Goal: Task Accomplishment & Management: Manage account settings

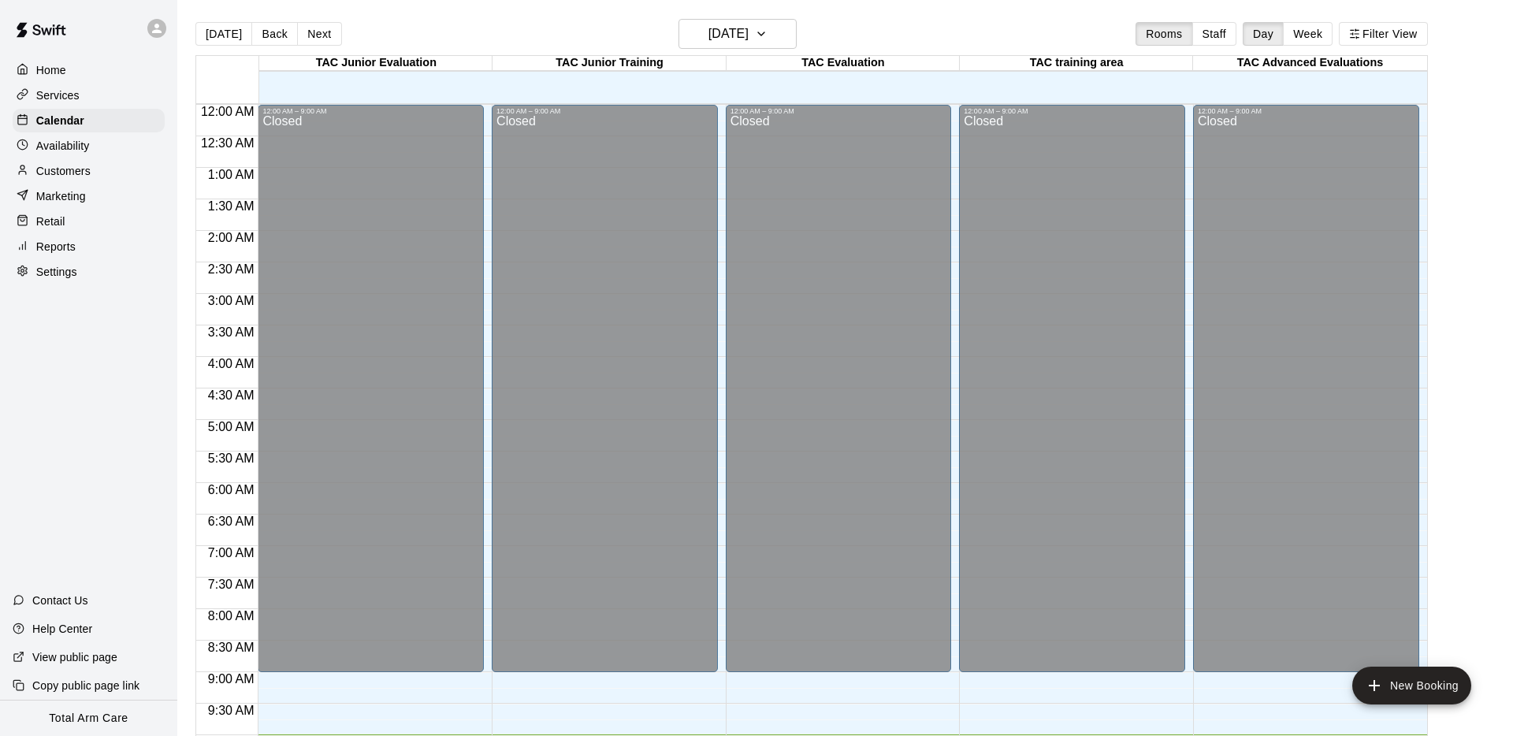
scroll to position [629, 0]
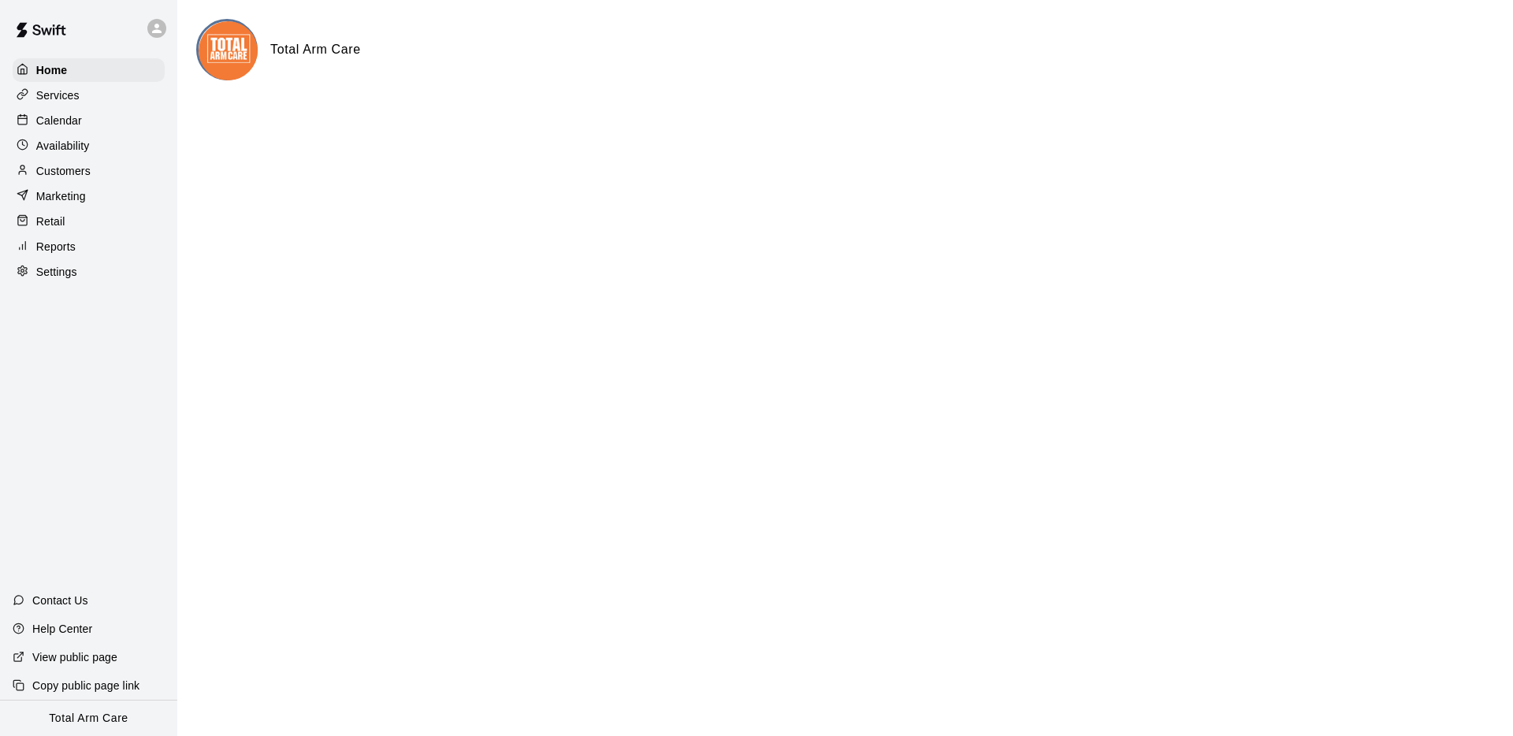
click at [42, 124] on p "Calendar" at bounding box center [59, 121] width 46 height 16
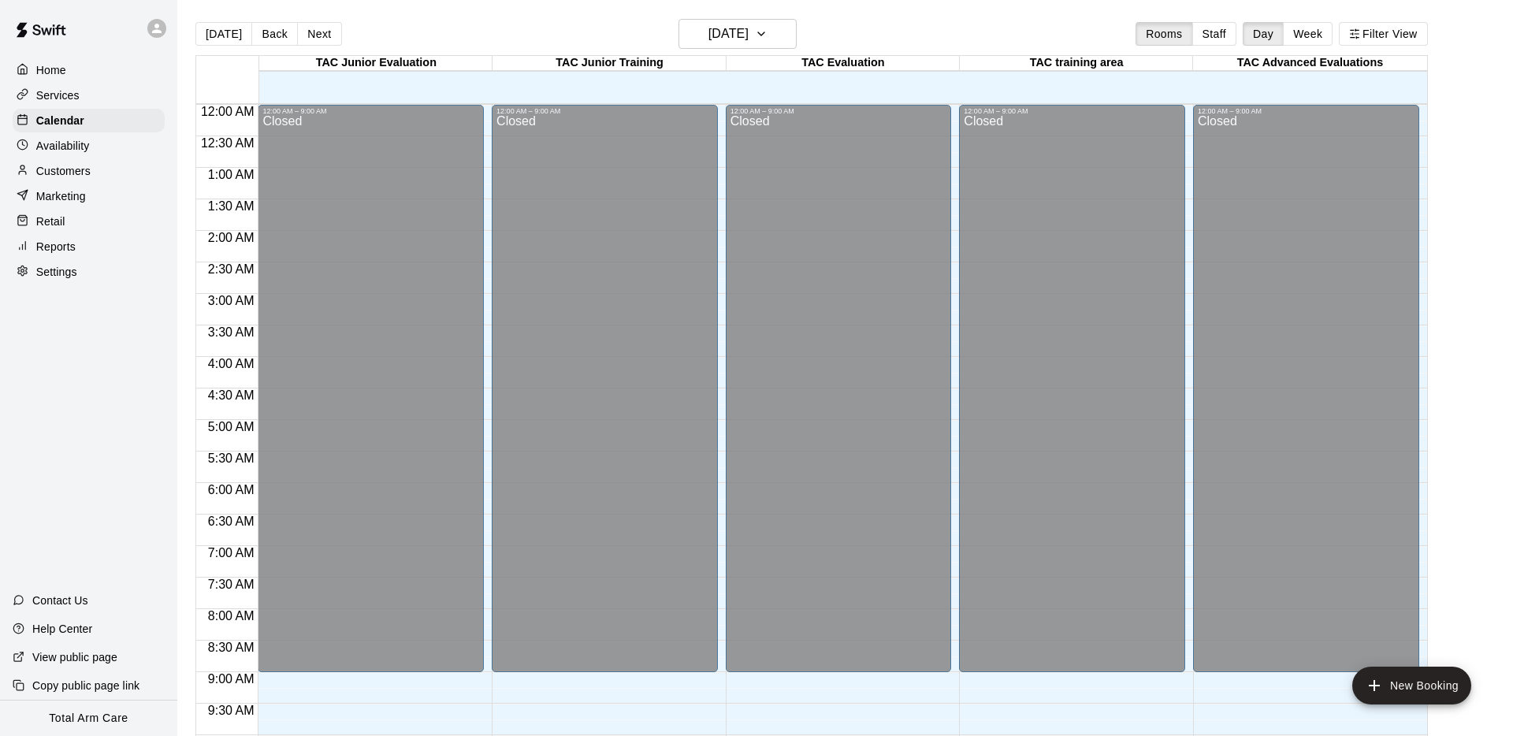
scroll to position [863, 0]
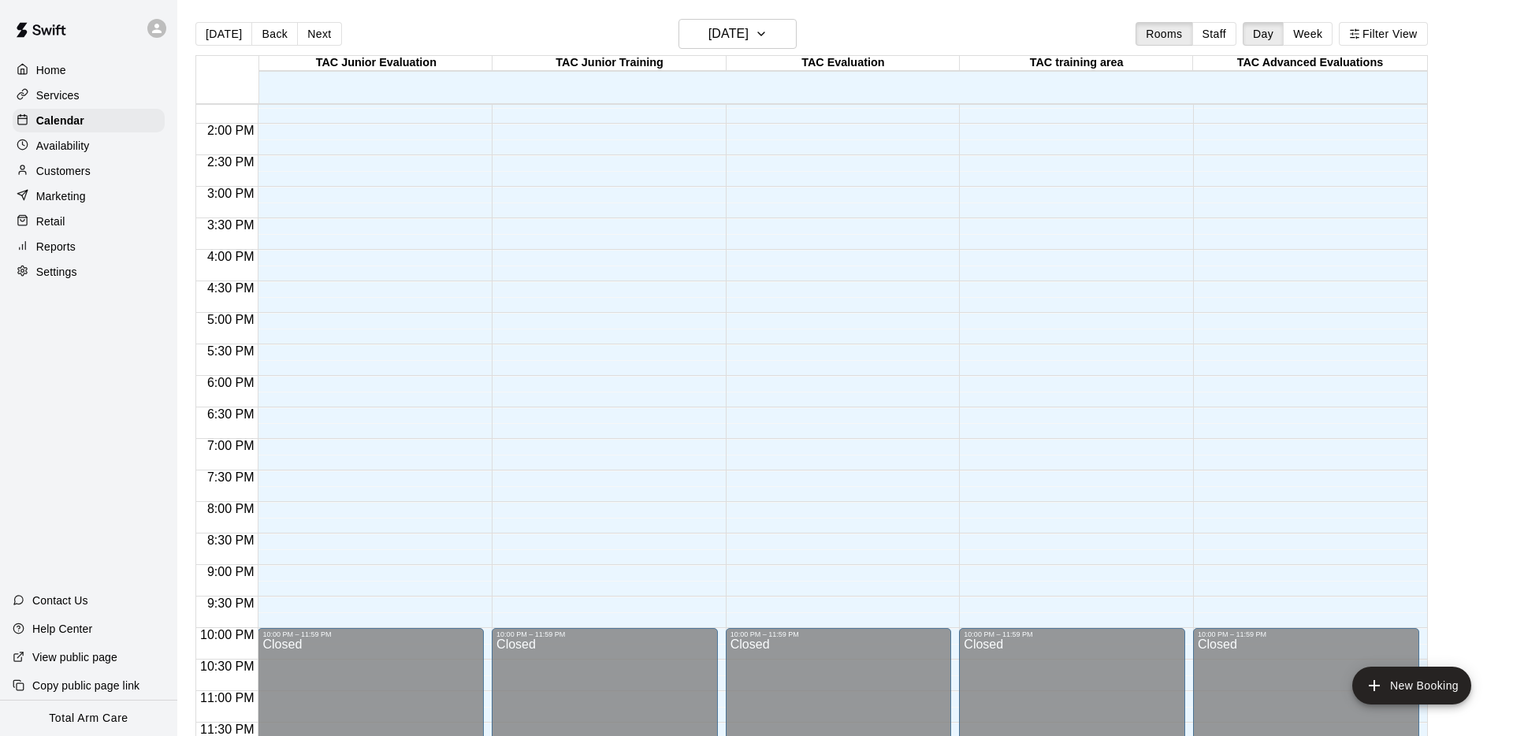
click at [310, 30] on button "Next" at bounding box center [319, 34] width 44 height 24
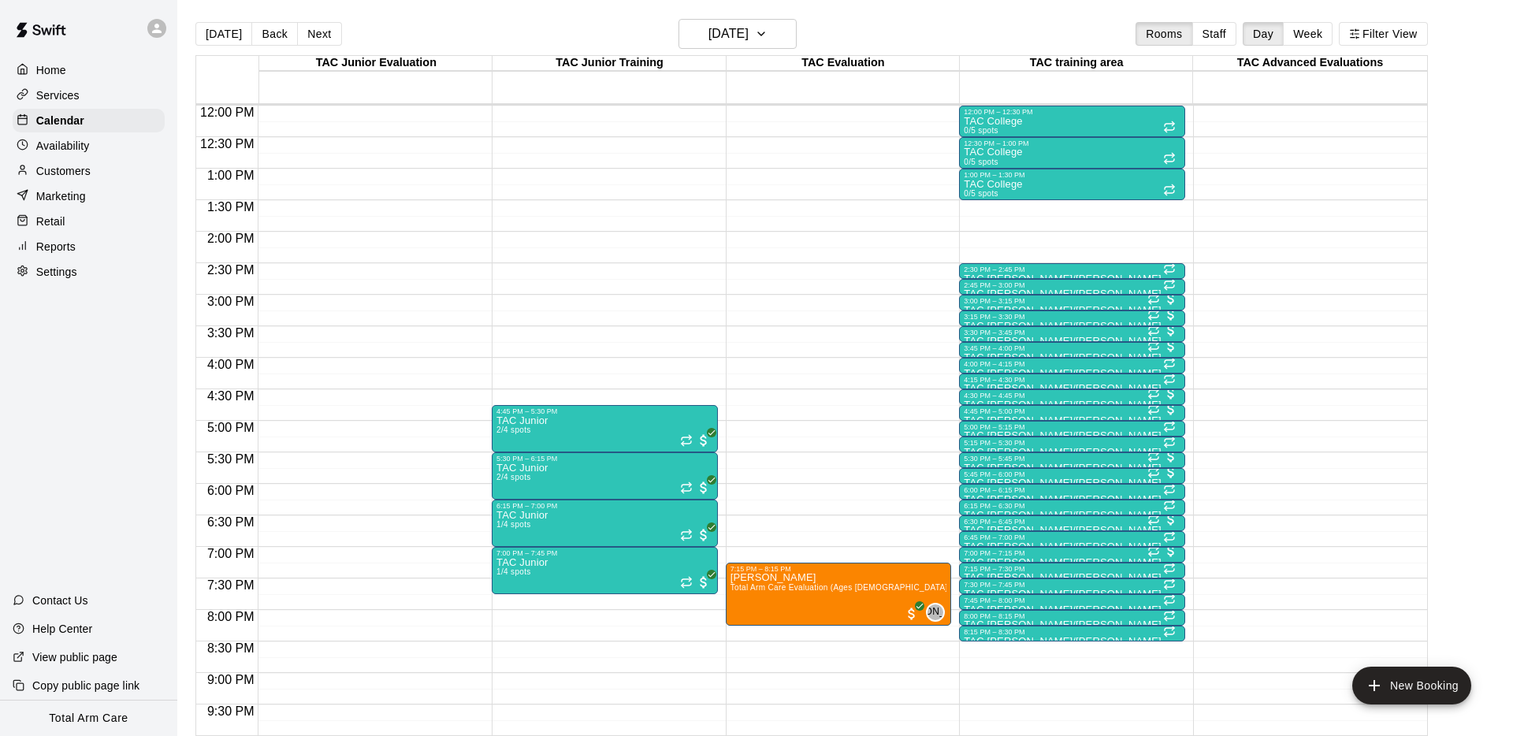
scroll to position [754, 0]
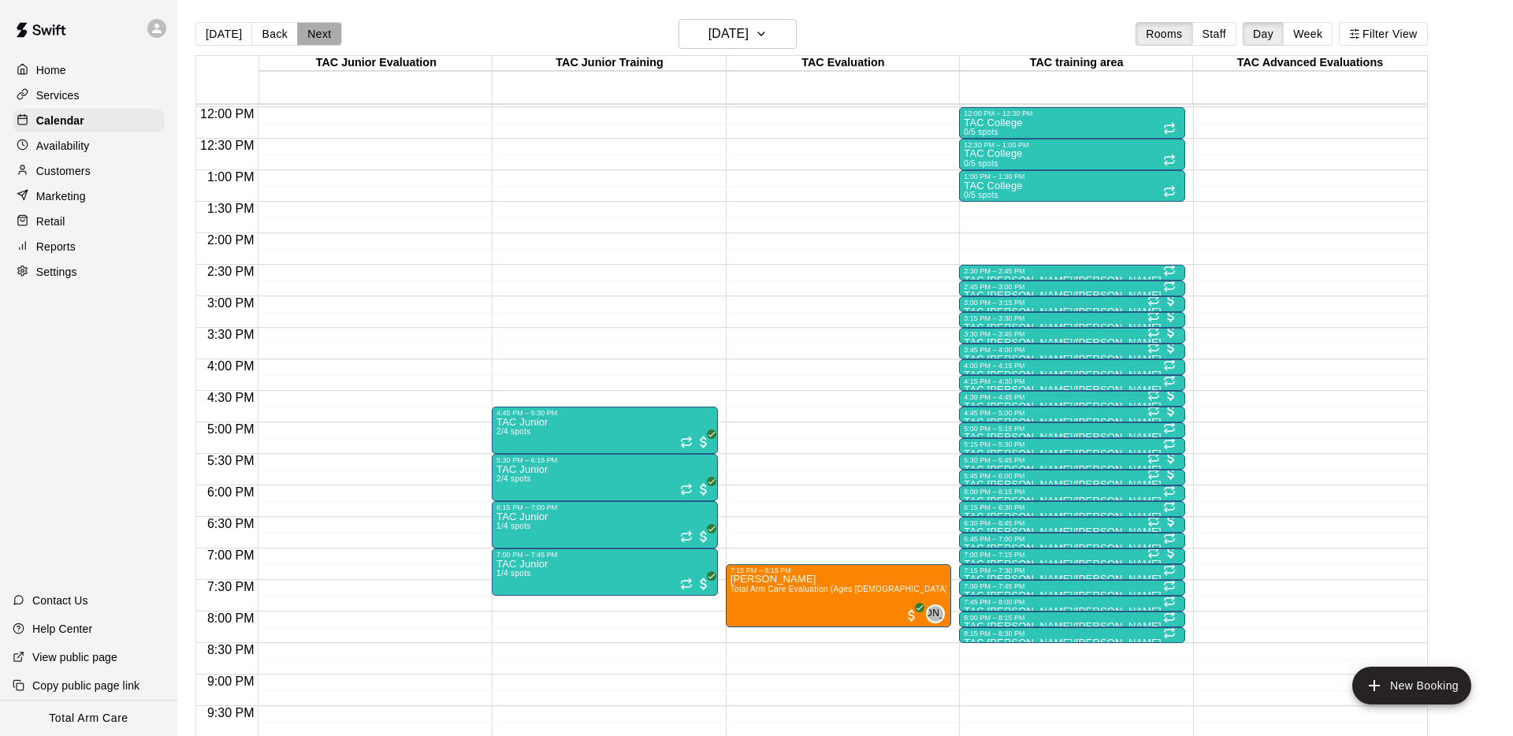
click at [301, 38] on button "Next" at bounding box center [319, 34] width 44 height 24
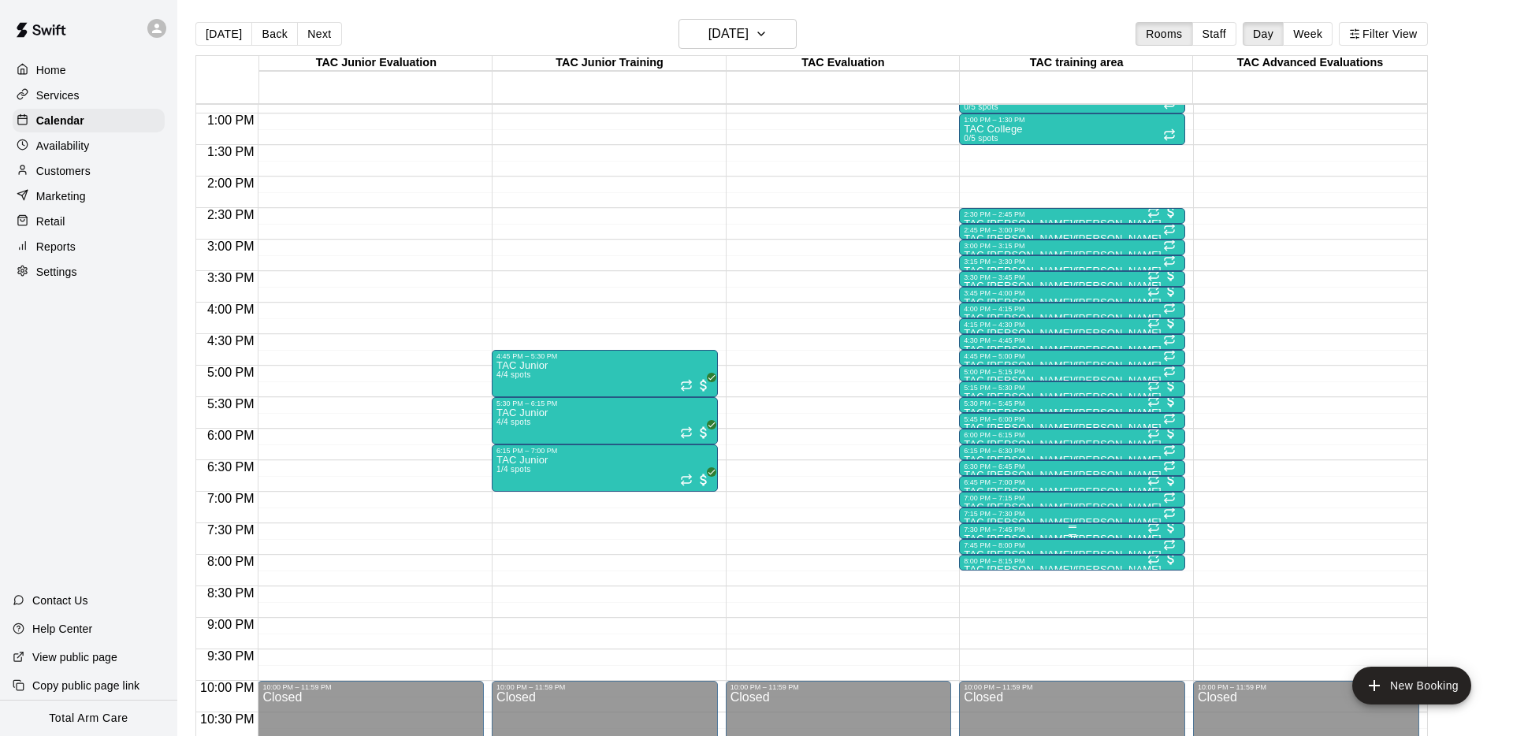
scroll to position [811, 0]
click at [1057, 562] on div "8:00 PM – 8:15 PM" at bounding box center [1072, 560] width 217 height 8
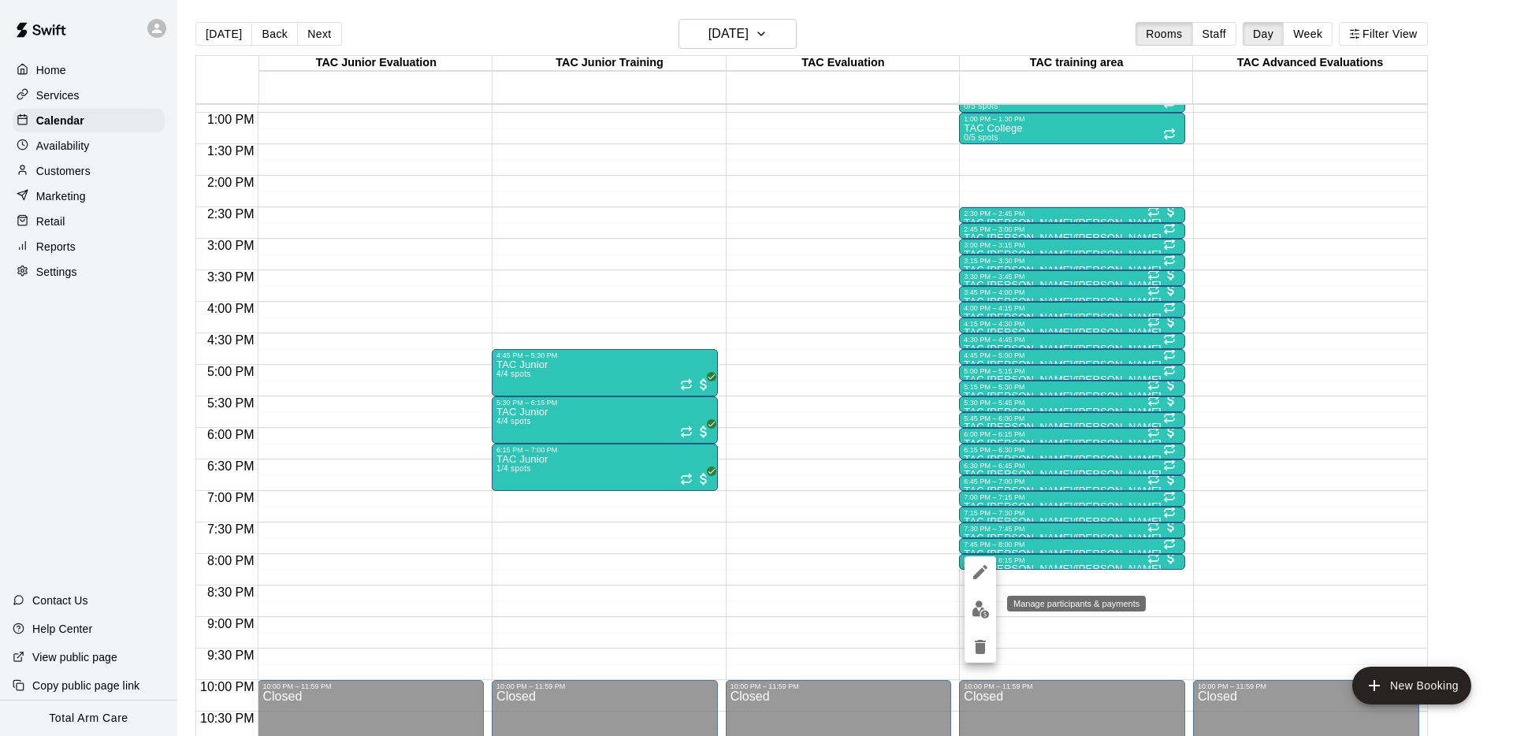
click at [974, 615] on img "edit" at bounding box center [980, 609] width 18 height 18
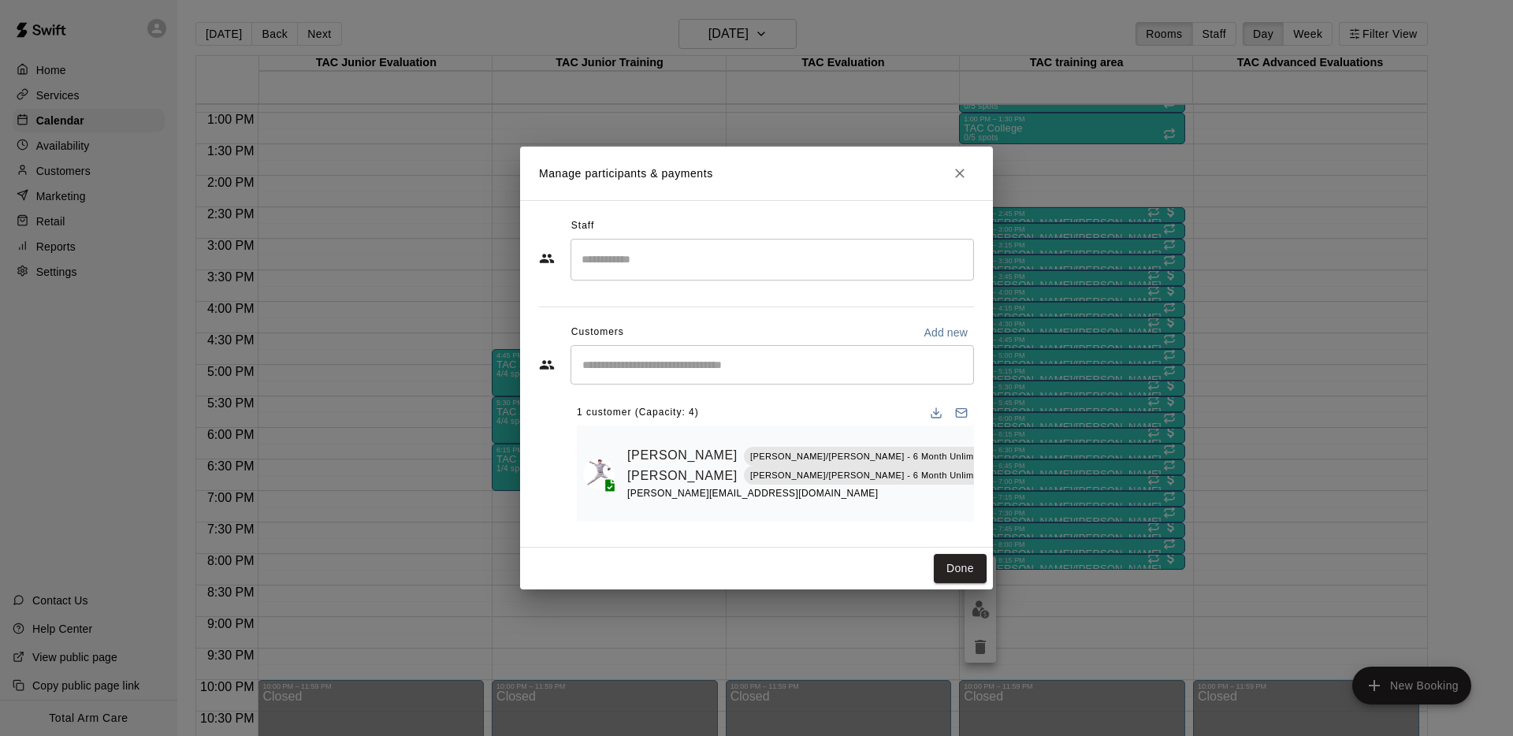
click at [953, 177] on icon "Close" at bounding box center [960, 173] width 16 height 16
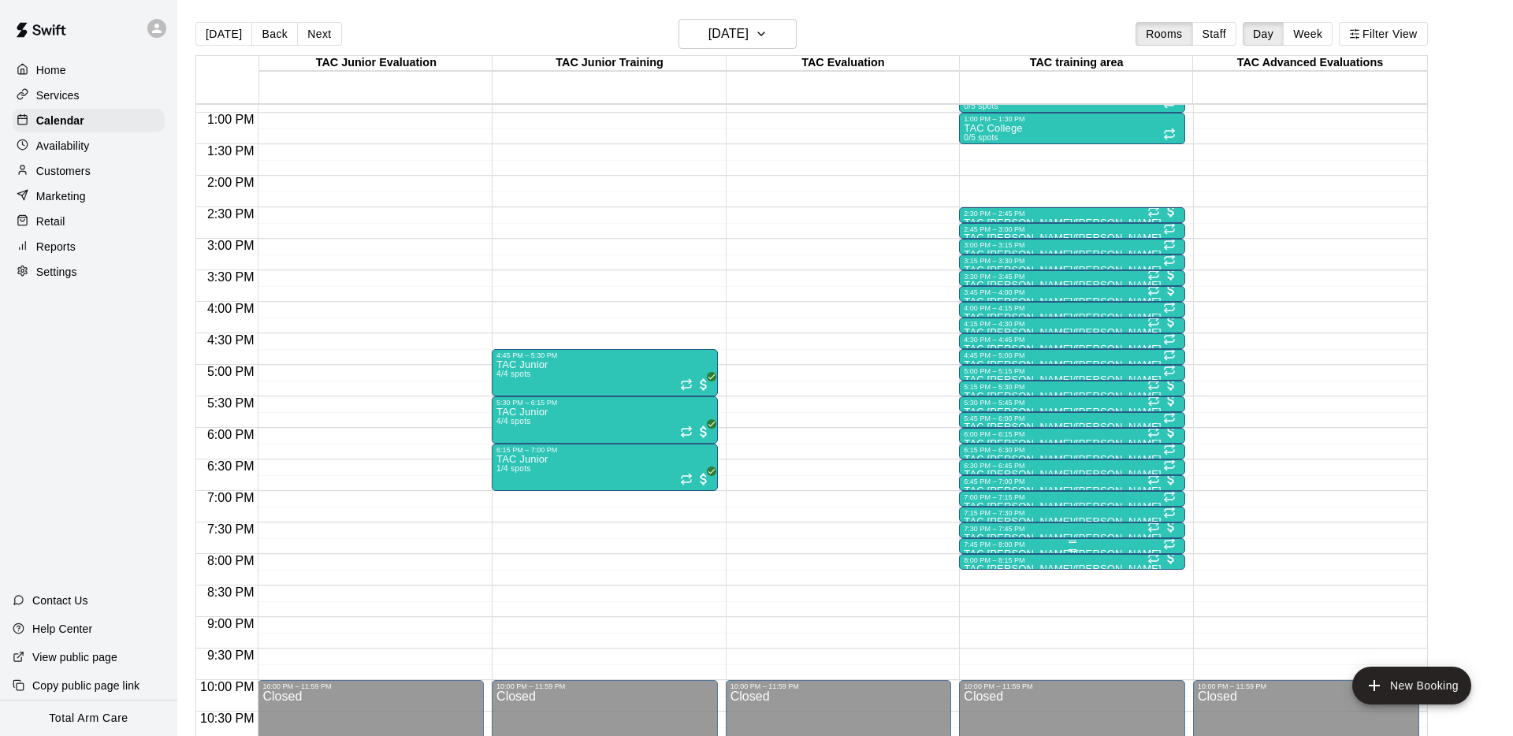
click at [985, 549] on div at bounding box center [1072, 550] width 217 height 2
click at [986, 603] on img "edit" at bounding box center [980, 602] width 18 height 18
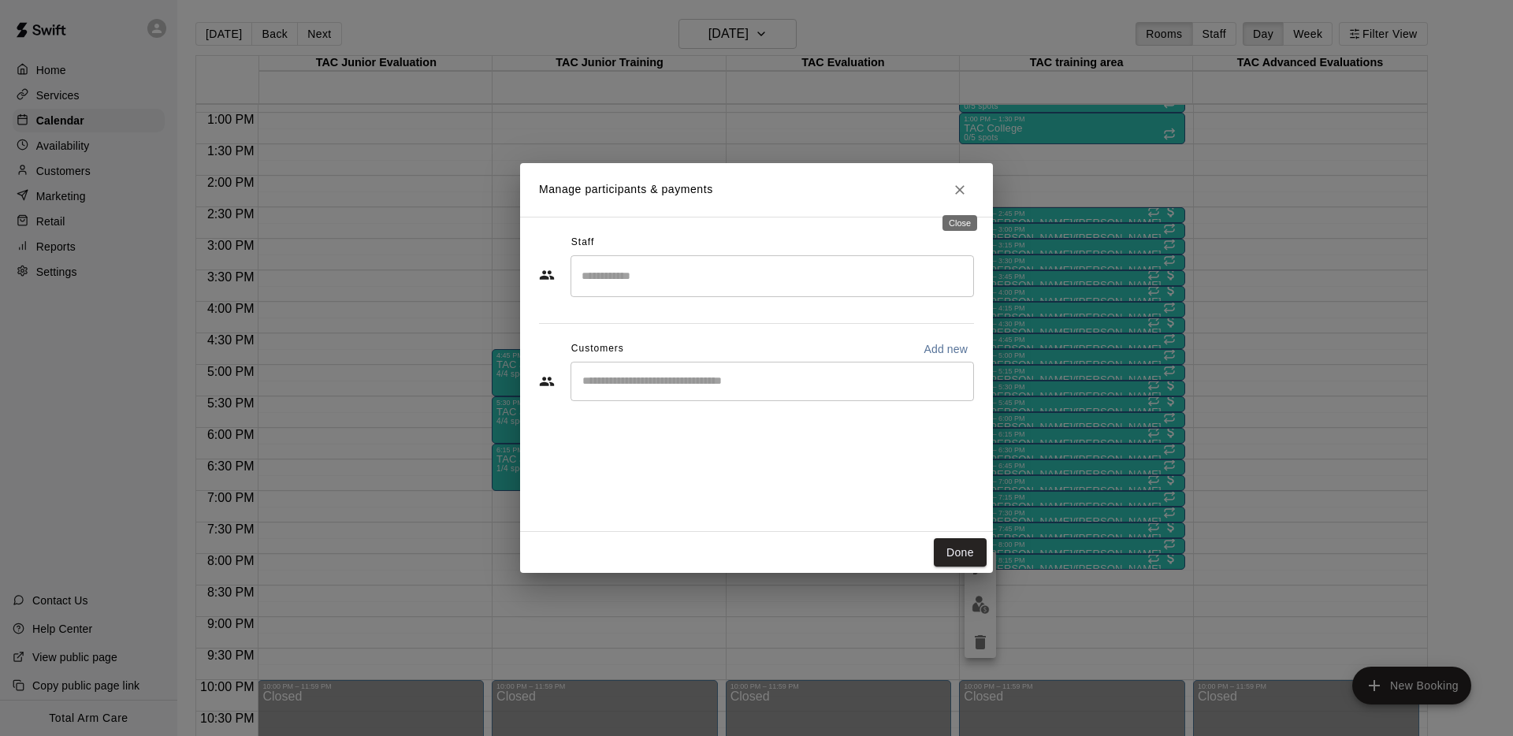
click at [961, 185] on icon "Close" at bounding box center [960, 190] width 16 height 16
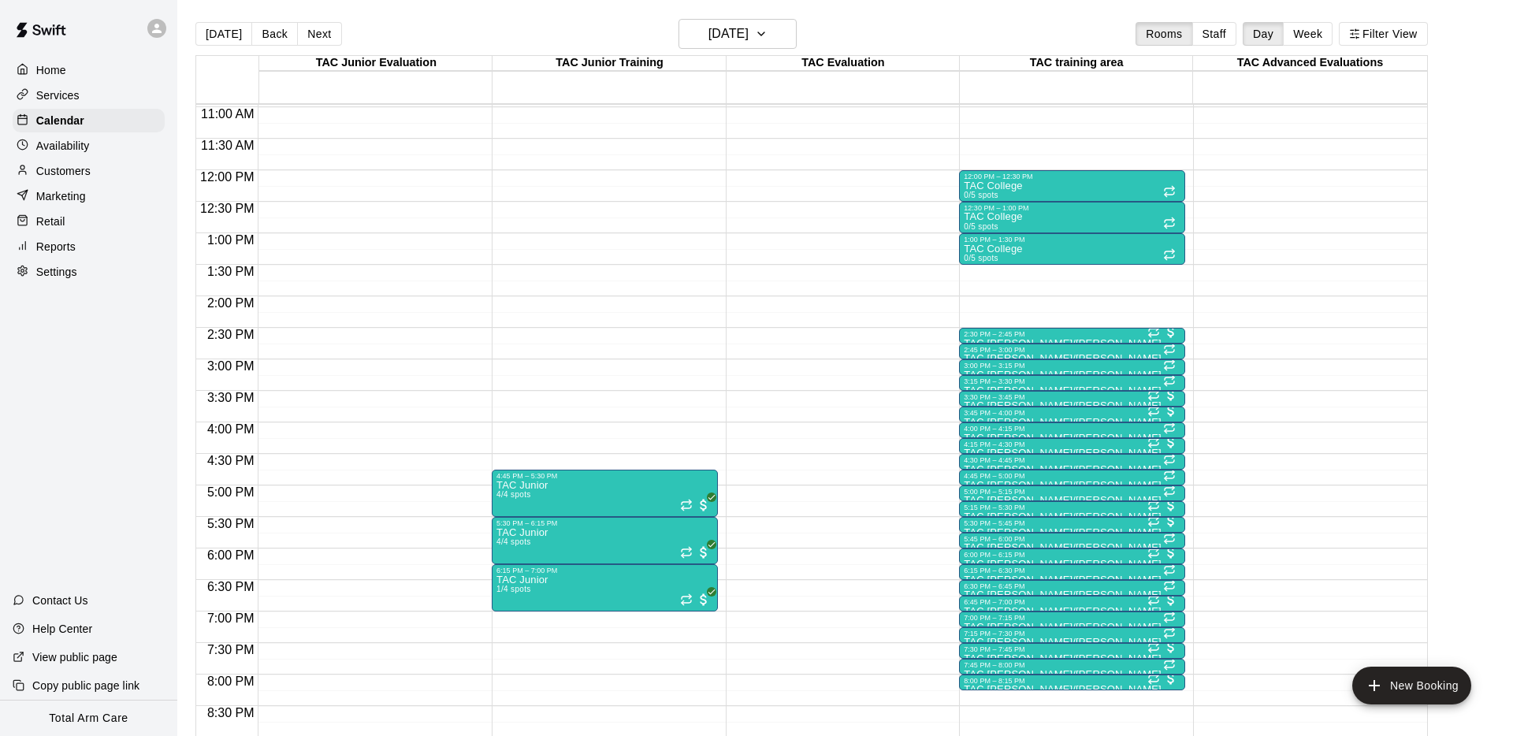
scroll to position [686, 0]
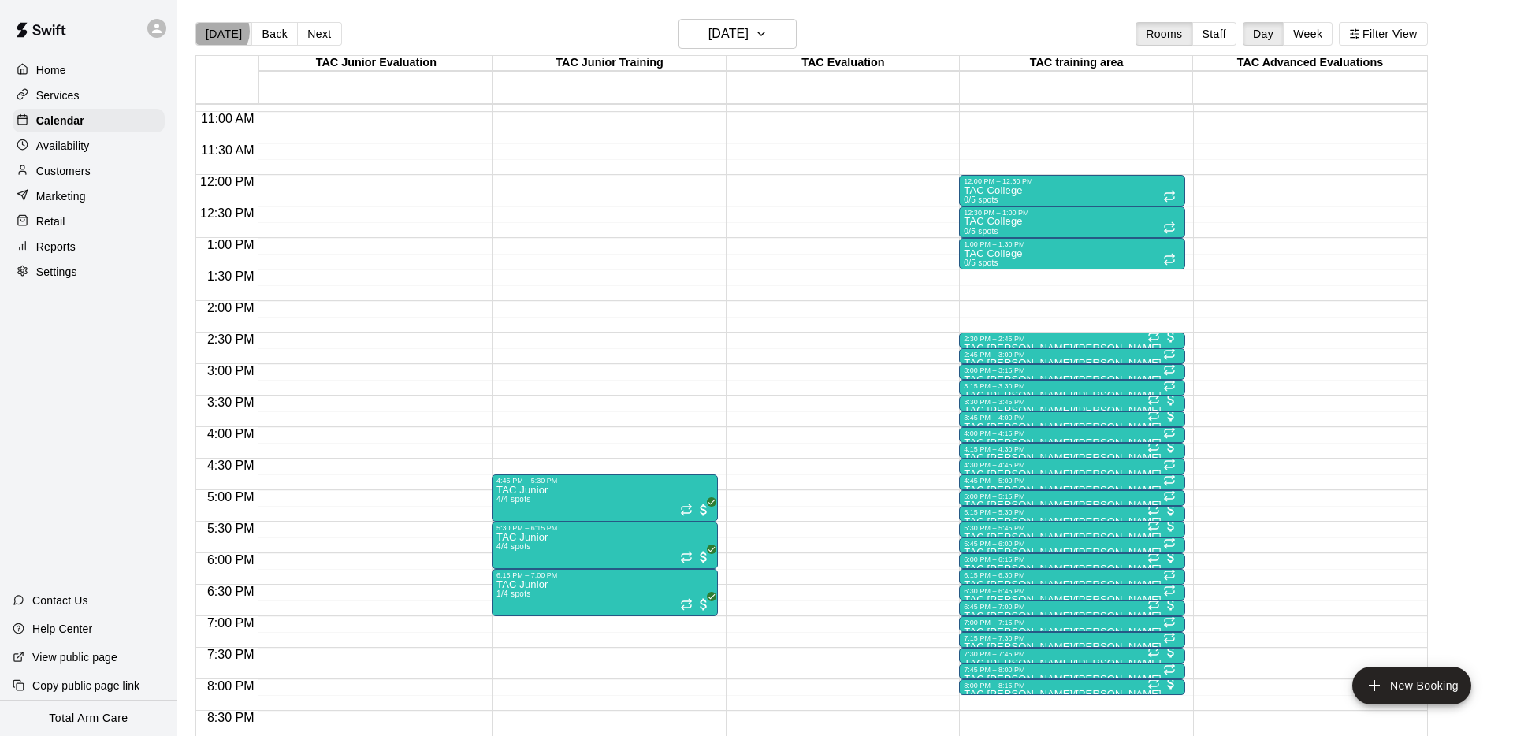
click at [217, 32] on button "[DATE]" at bounding box center [223, 34] width 57 height 24
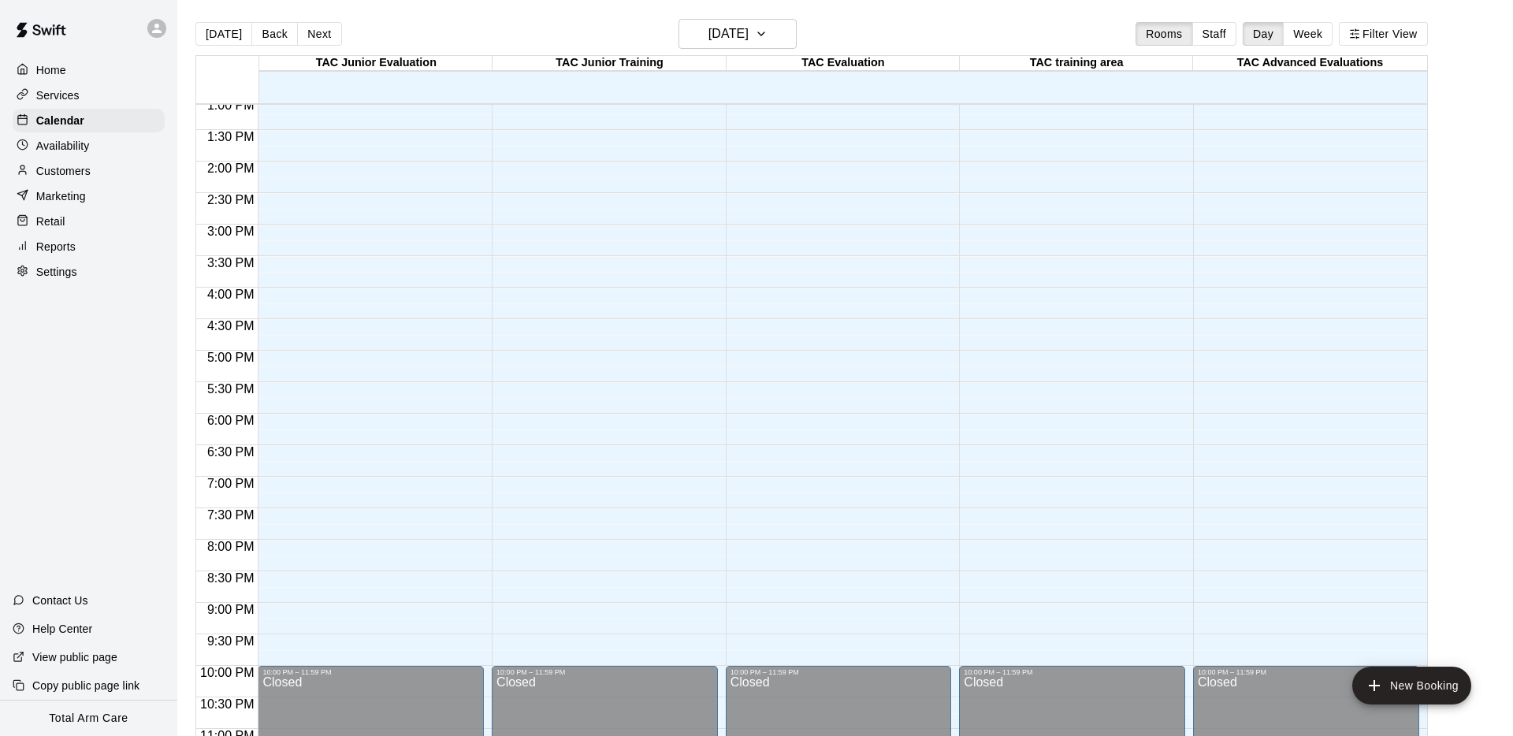
scroll to position [863, 0]
